Goal: Task Accomplishment & Management: Manage account settings

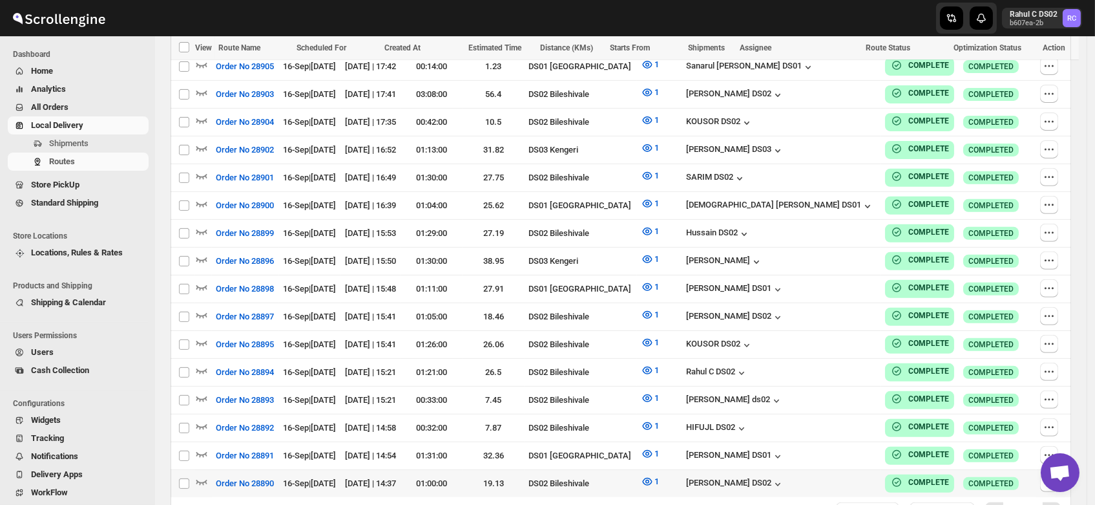
scroll to position [1126, 0]
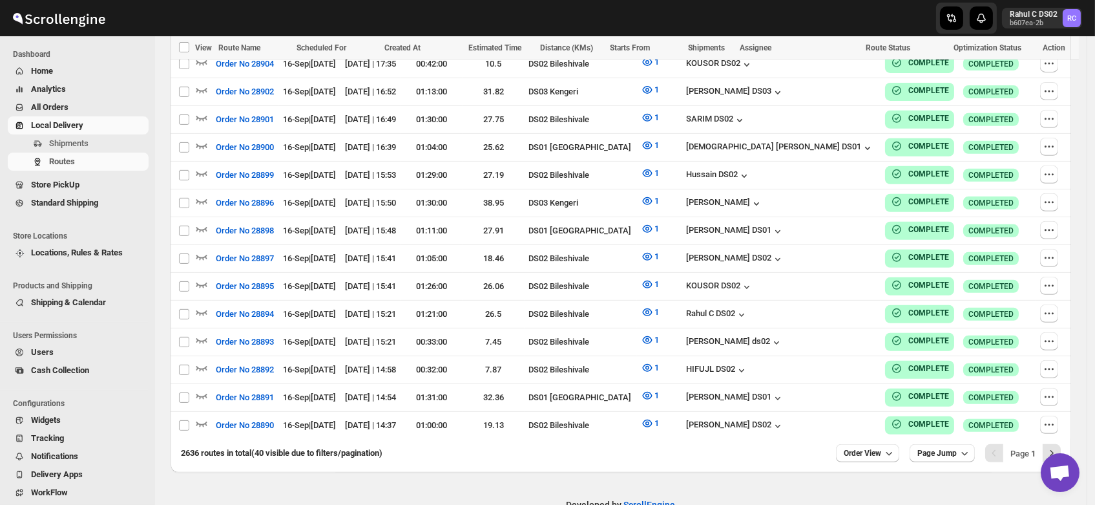
click at [41, 350] on span "Users" at bounding box center [42, 352] width 23 height 10
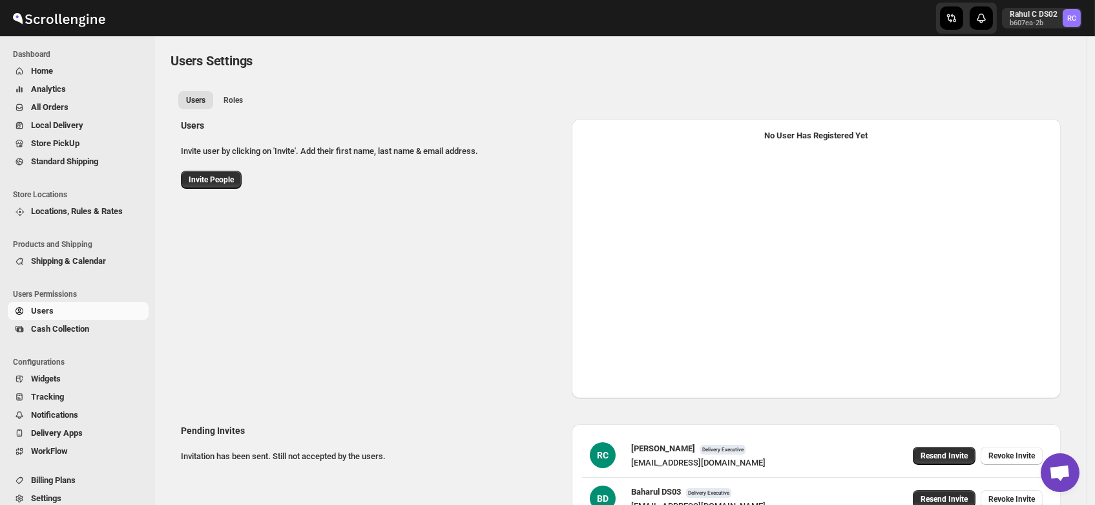
select select "637b767fbaab0276b10c91d5"
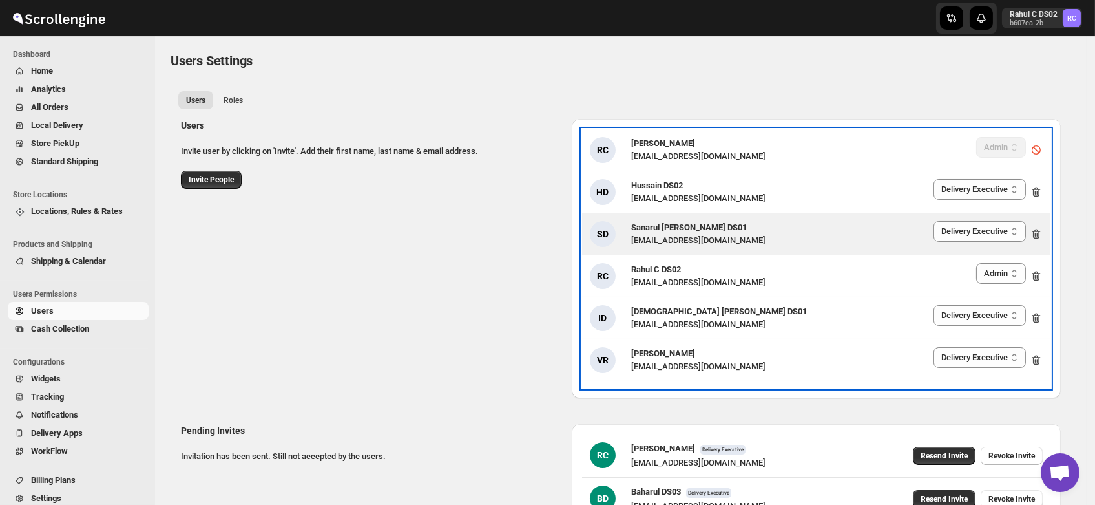
click at [662, 225] on span "Sanarul [PERSON_NAME] DS01" at bounding box center [689, 227] width 116 height 10
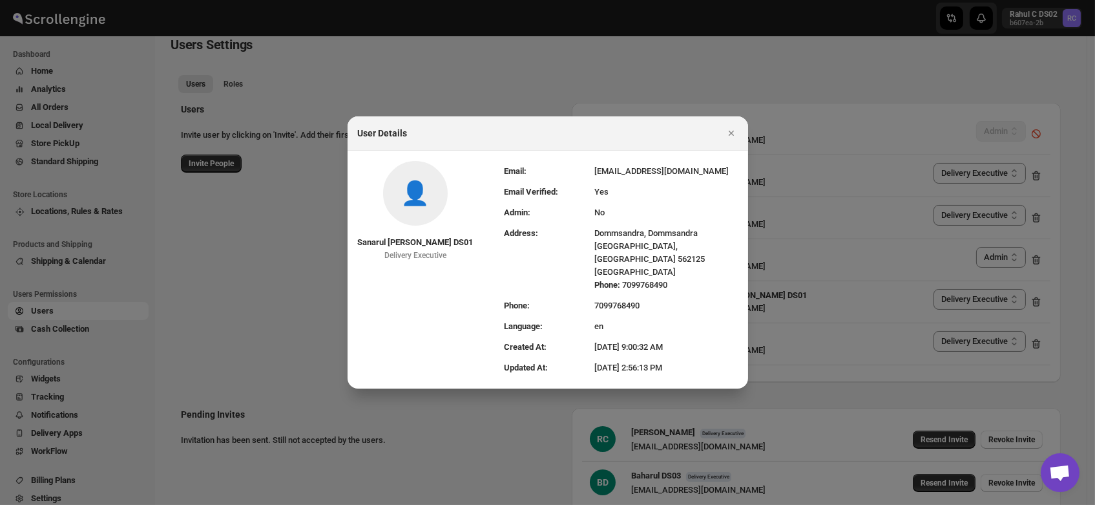
scroll to position [95, 0]
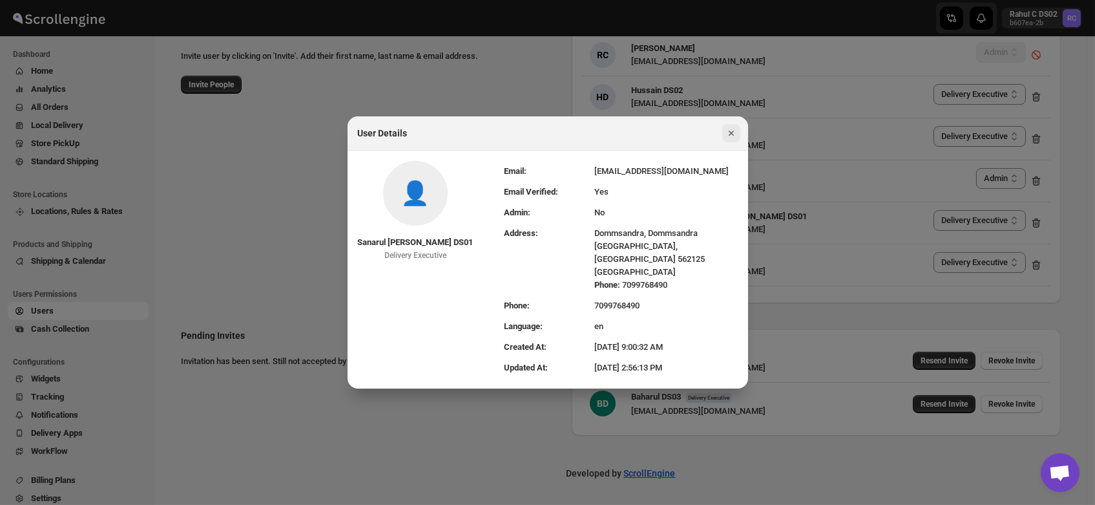
click at [731, 136] on icon "Close" at bounding box center [730, 133] width 5 height 5
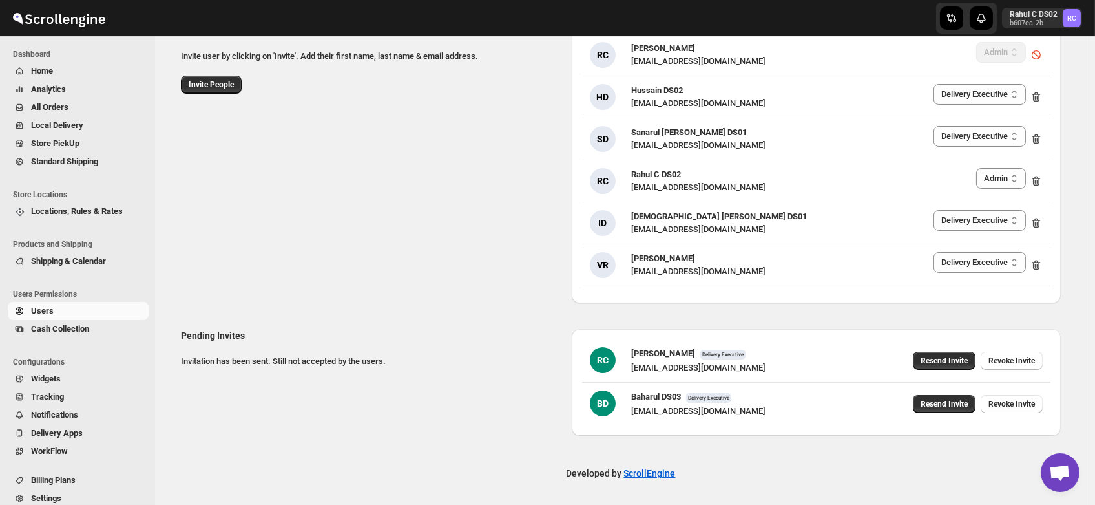
scroll to position [0, 0]
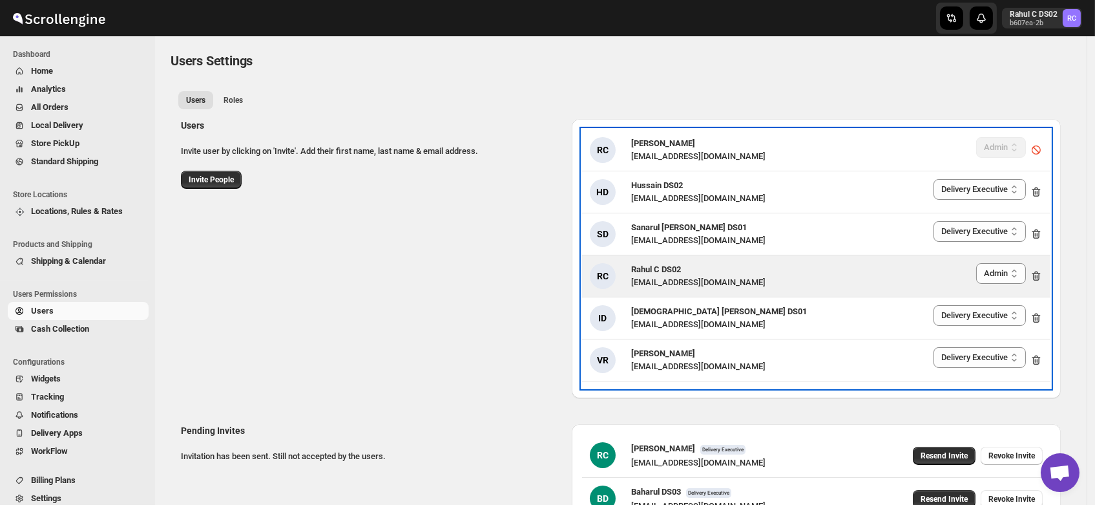
click at [666, 267] on span "Rahul C DS02" at bounding box center [656, 269] width 50 height 10
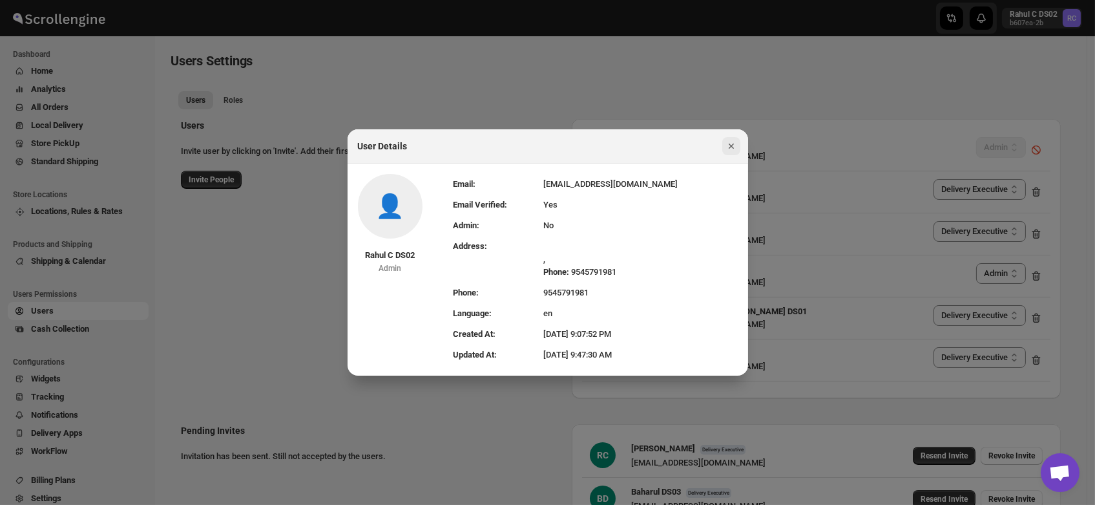
click at [726, 145] on icon "Close" at bounding box center [731, 146] width 13 height 13
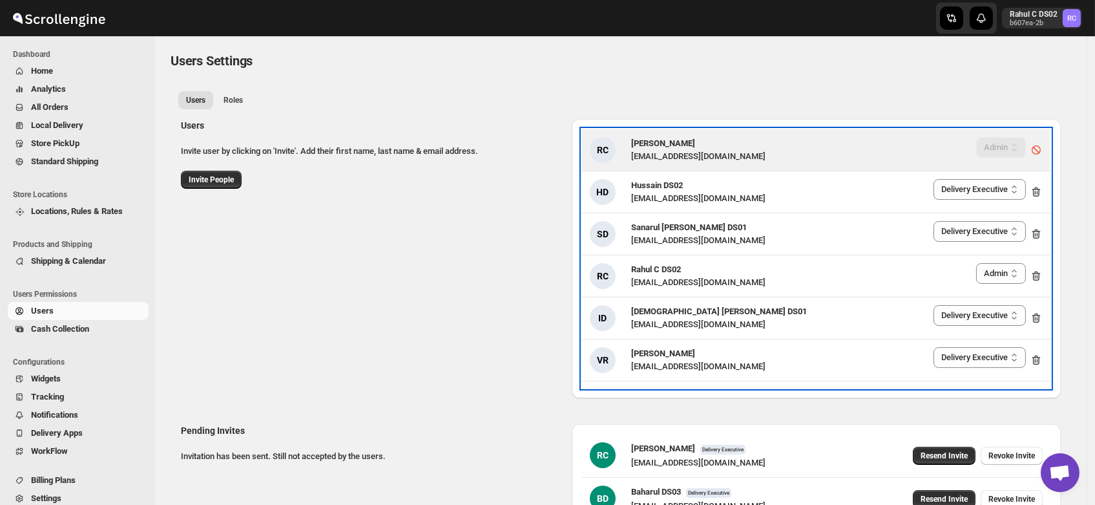
click at [664, 154] on div "[EMAIL_ADDRESS][DOMAIN_NAME]" at bounding box center [698, 156] width 134 height 13
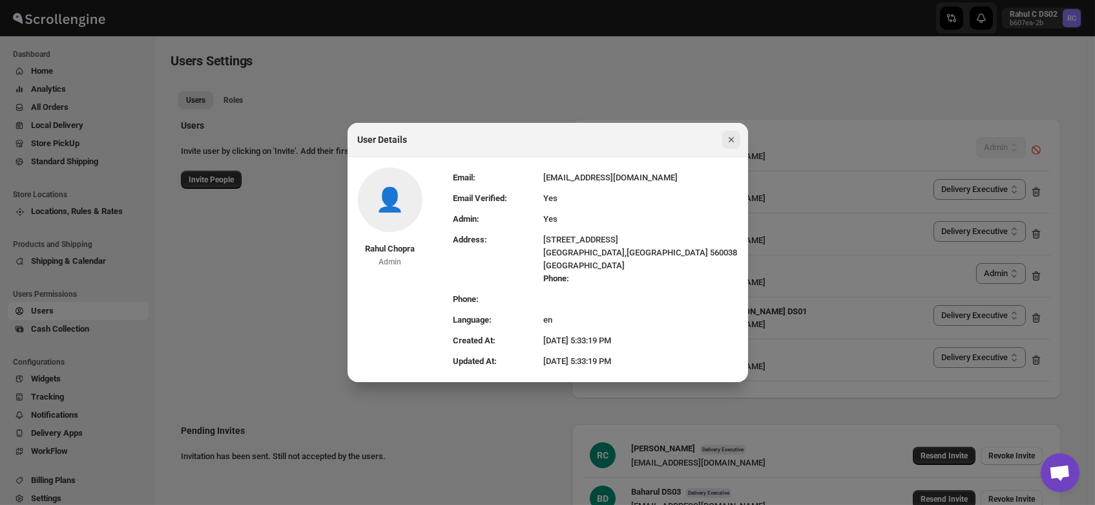
click at [731, 136] on icon "Close" at bounding box center [731, 139] width 13 height 13
